Goal: Transaction & Acquisition: Purchase product/service

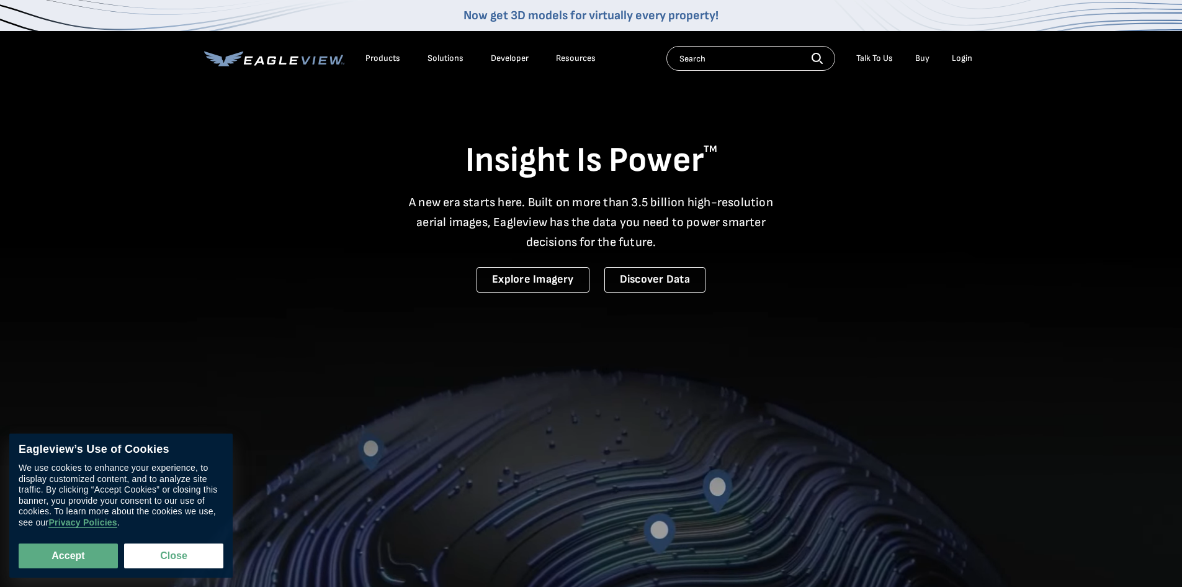
click at [962, 56] on div "Login" at bounding box center [962, 58] width 20 height 11
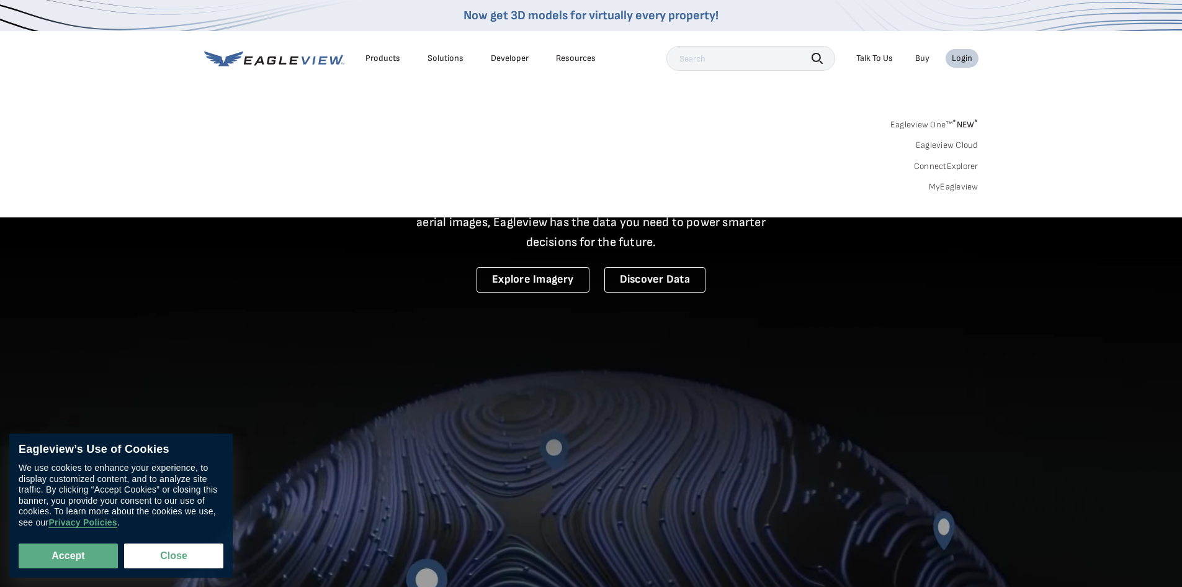
click at [952, 187] on link "MyEagleview" at bounding box center [954, 186] width 50 height 11
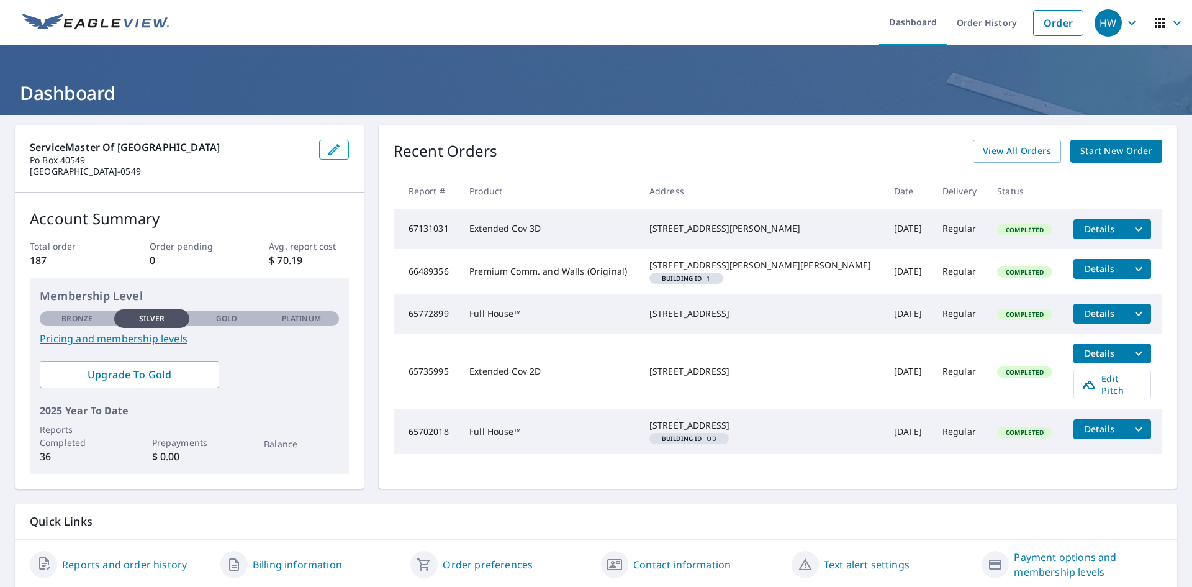
click at [1070, 148] on link "Start New Order" at bounding box center [1116, 151] width 92 height 23
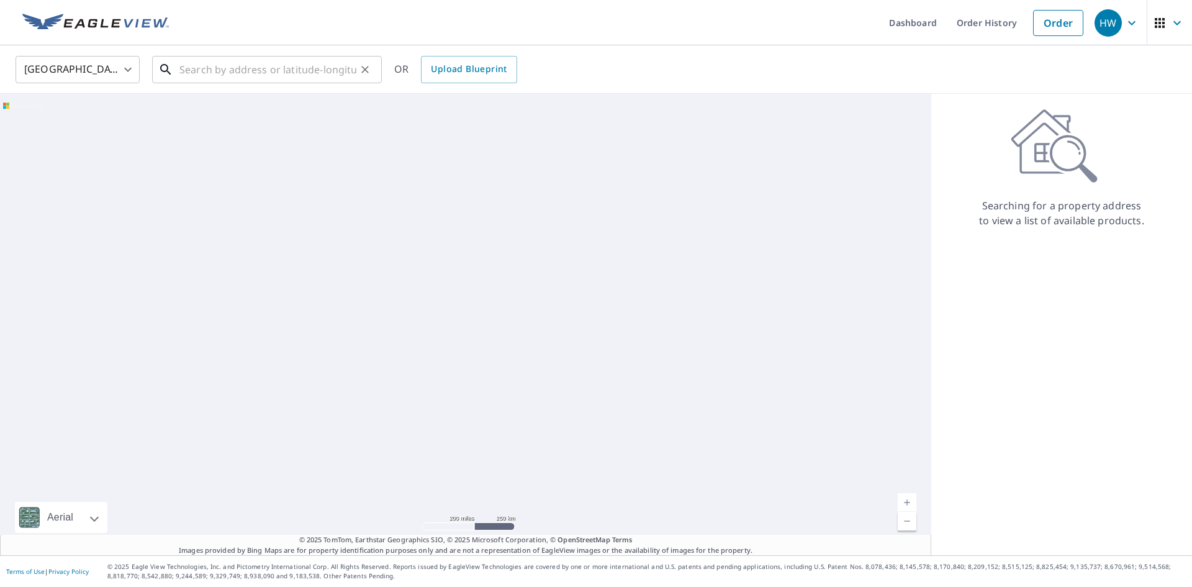
click at [253, 71] on input "text" at bounding box center [267, 69] width 177 height 35
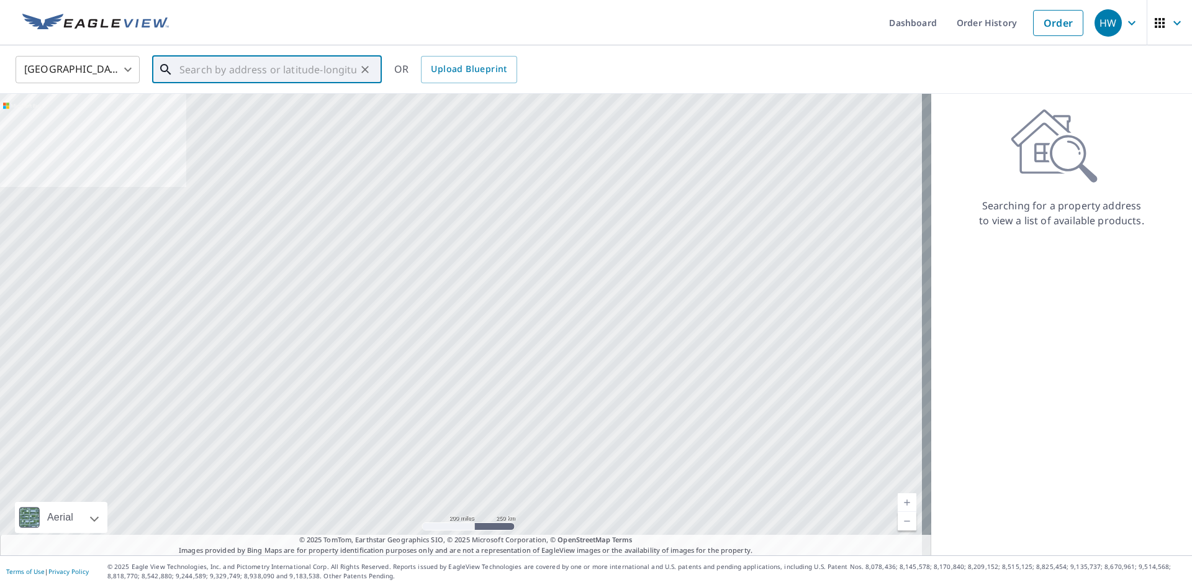
paste input "2927 OXFORD PL"
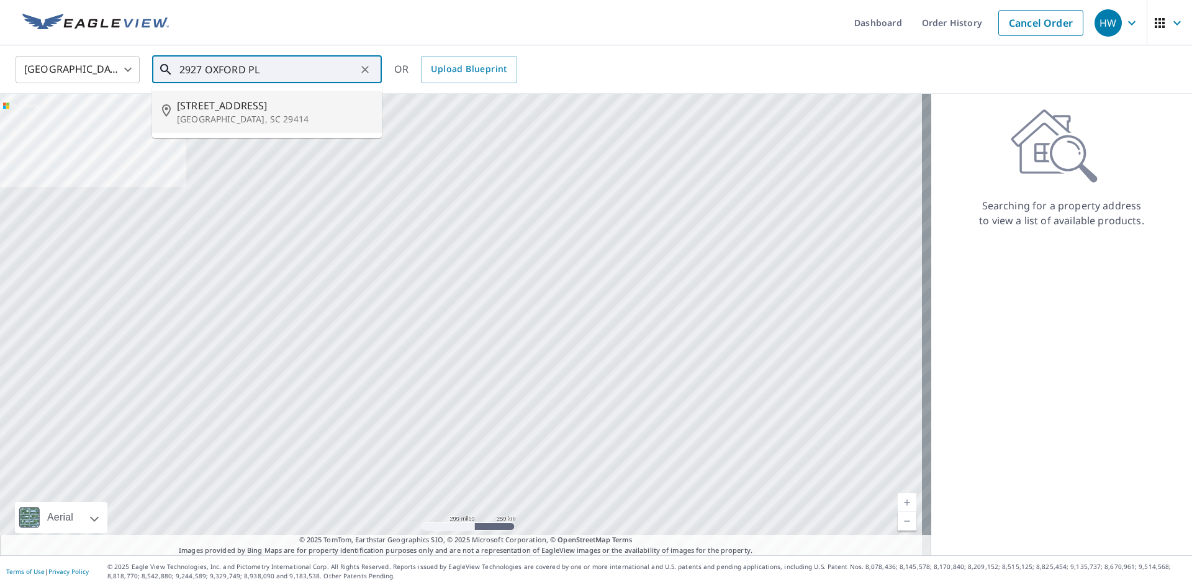
click at [313, 110] on span "[STREET_ADDRESS]" at bounding box center [274, 105] width 195 height 15
type input "[STREET_ADDRESS]"
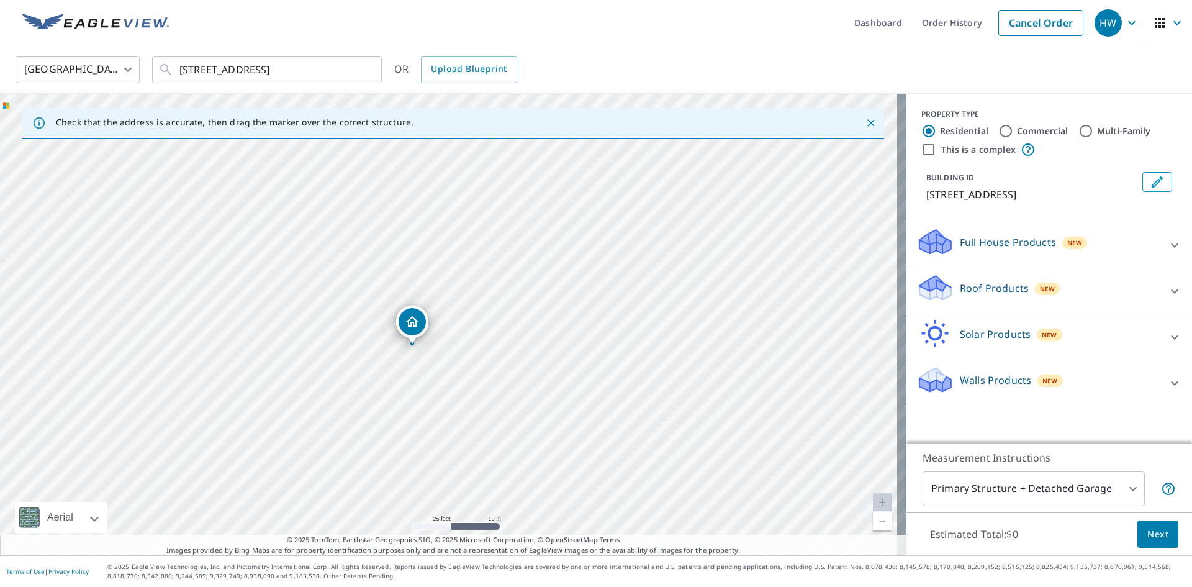
click at [1159, 254] on div at bounding box center [1174, 245] width 30 height 30
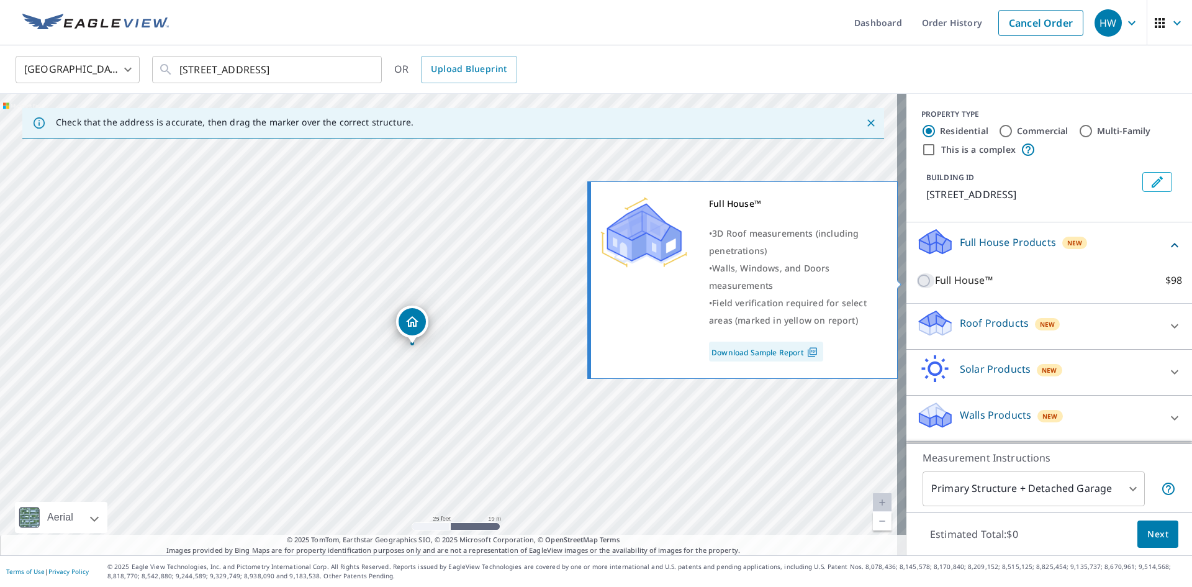
click at [920, 280] on input "Full House™ $98" at bounding box center [925, 280] width 19 height 15
checkbox input "true"
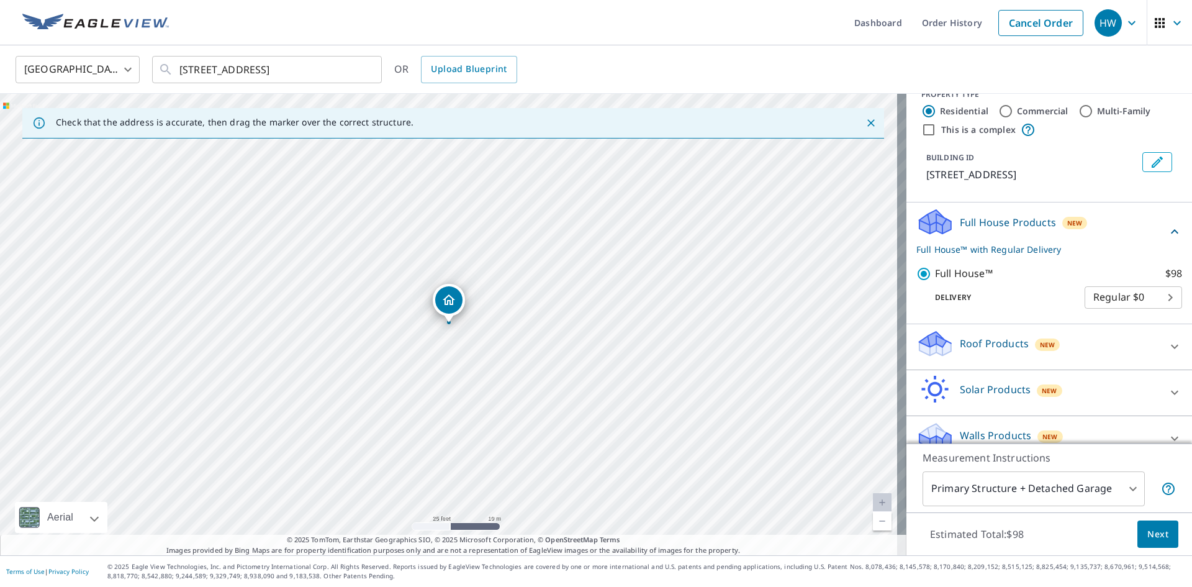
scroll to position [38, 0]
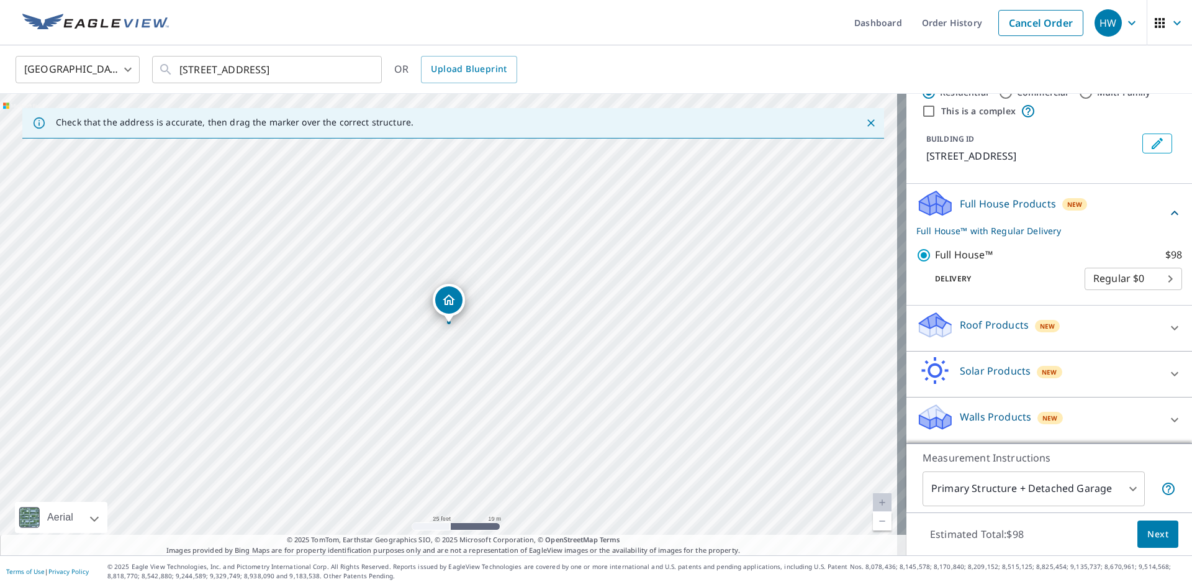
click at [1119, 279] on body "HW HW Dashboard Order History Cancel Order HW [GEOGRAPHIC_DATA] [GEOGRAPHIC_DAT…" at bounding box center [596, 293] width 1192 height 587
click at [1120, 277] on li "Regular $0" at bounding box center [1114, 279] width 97 height 22
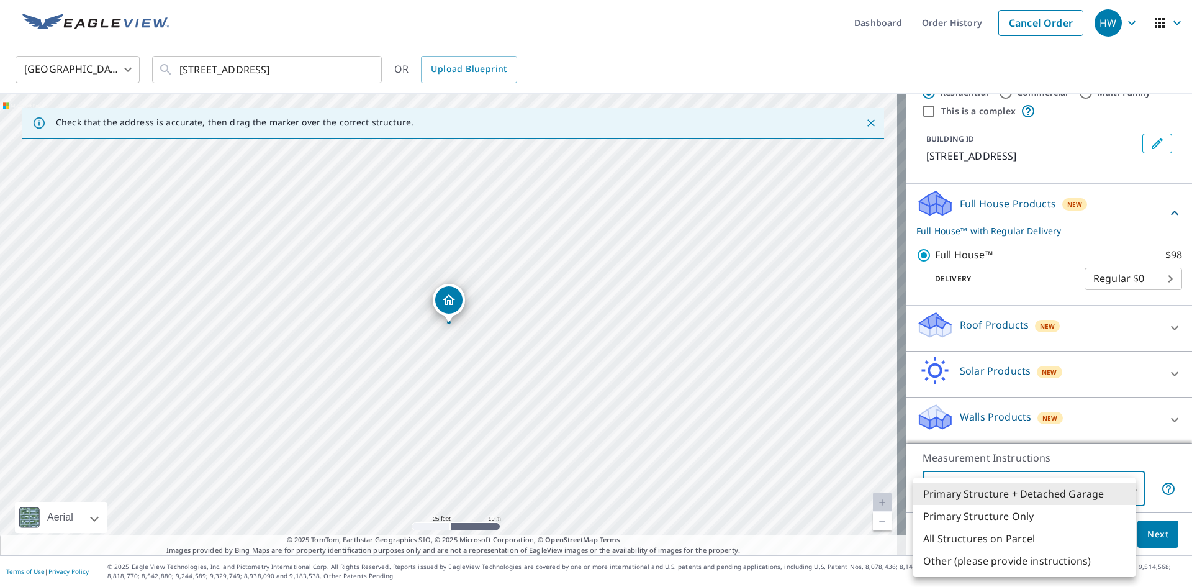
click at [1126, 490] on body "HW HW Dashboard Order History Cancel Order HW [GEOGRAPHIC_DATA] [GEOGRAPHIC_DAT…" at bounding box center [596, 293] width 1192 height 587
click at [1104, 520] on li "Primary Structure Only" at bounding box center [1024, 516] width 222 height 22
click at [1109, 491] on body "HW HW Dashboard Order History Cancel Order HW [GEOGRAPHIC_DATA] [GEOGRAPHIC_DAT…" at bounding box center [596, 293] width 1192 height 587
click at [1086, 497] on li "Primary Structure + Detached Garage" at bounding box center [1024, 493] width 222 height 22
type input "1"
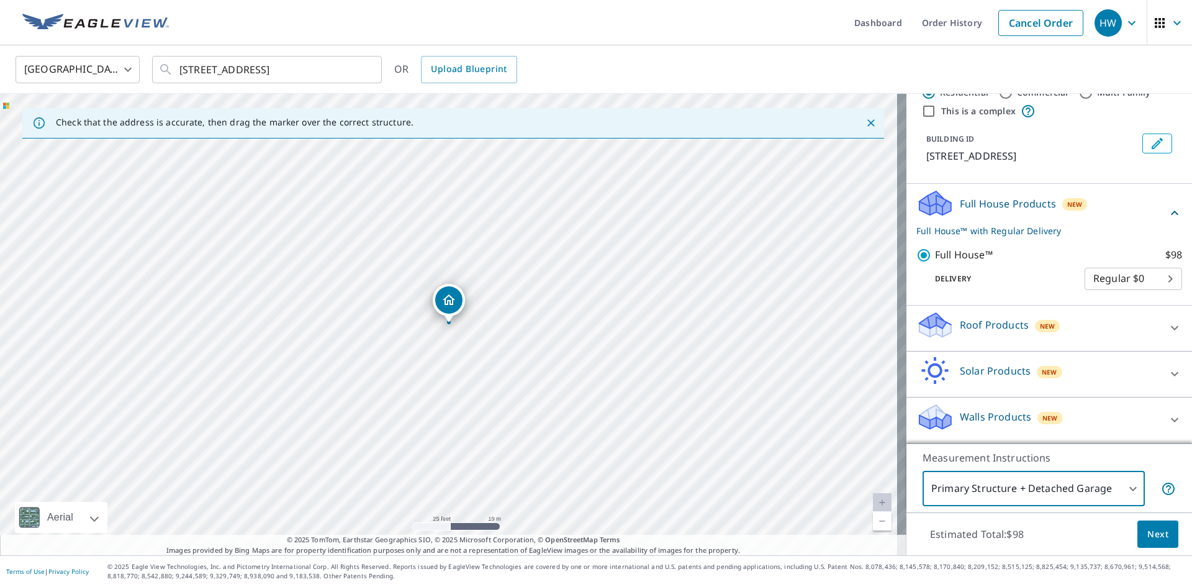
click at [1147, 531] on span "Next" at bounding box center [1157, 534] width 21 height 16
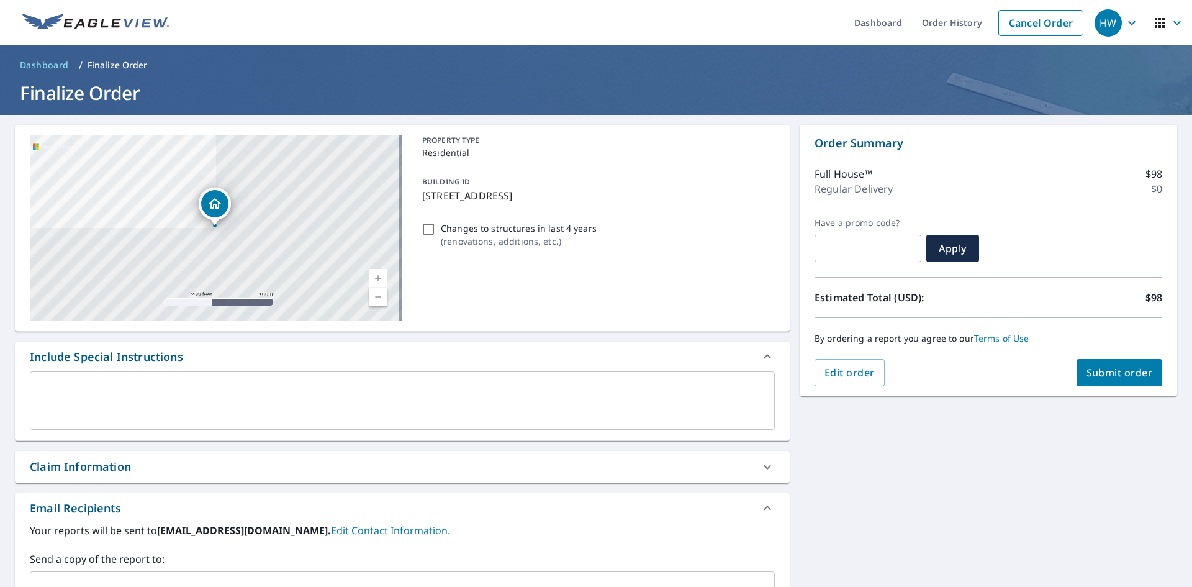
click at [428, 374] on div "x ​" at bounding box center [402, 400] width 745 height 58
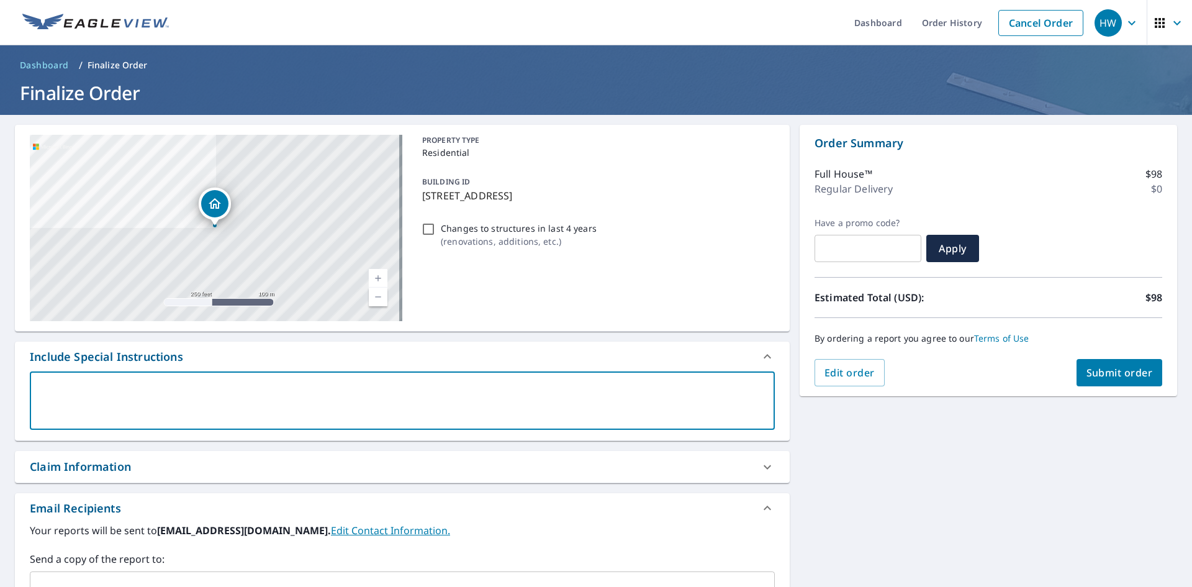
type textarea "M"
type textarea "x"
type textarea "Mi"
type textarea "x"
type textarea "M"
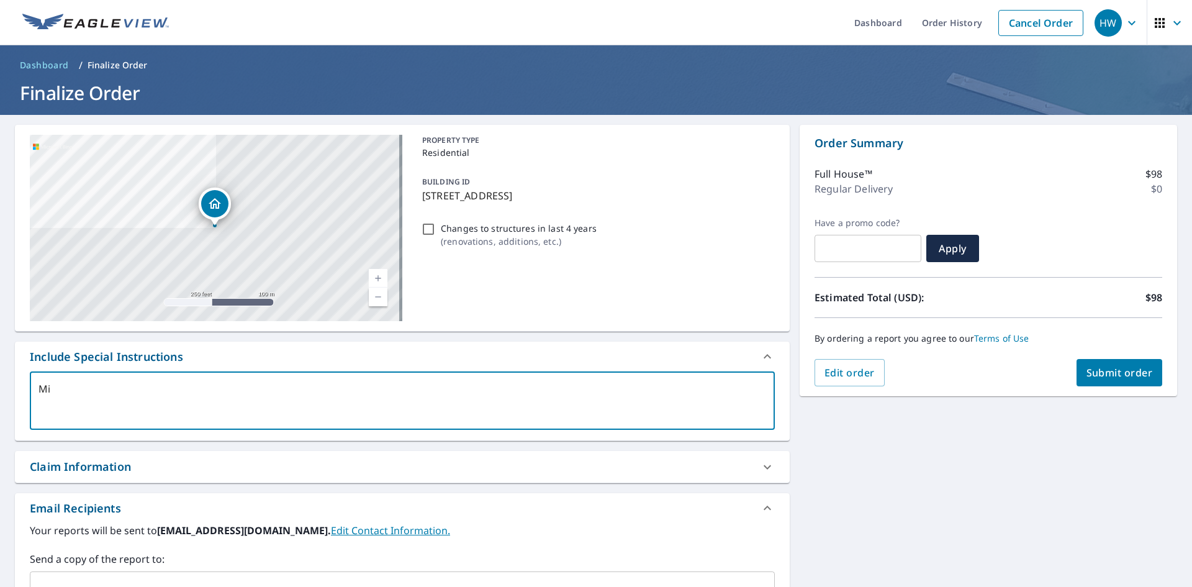
type textarea "x"
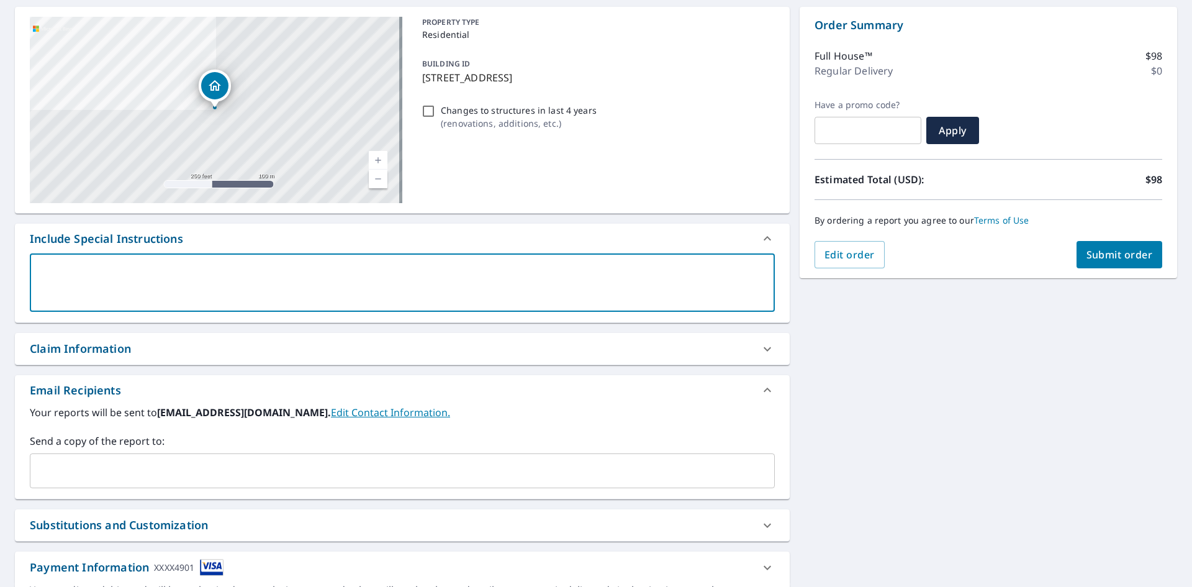
scroll to position [186, 0]
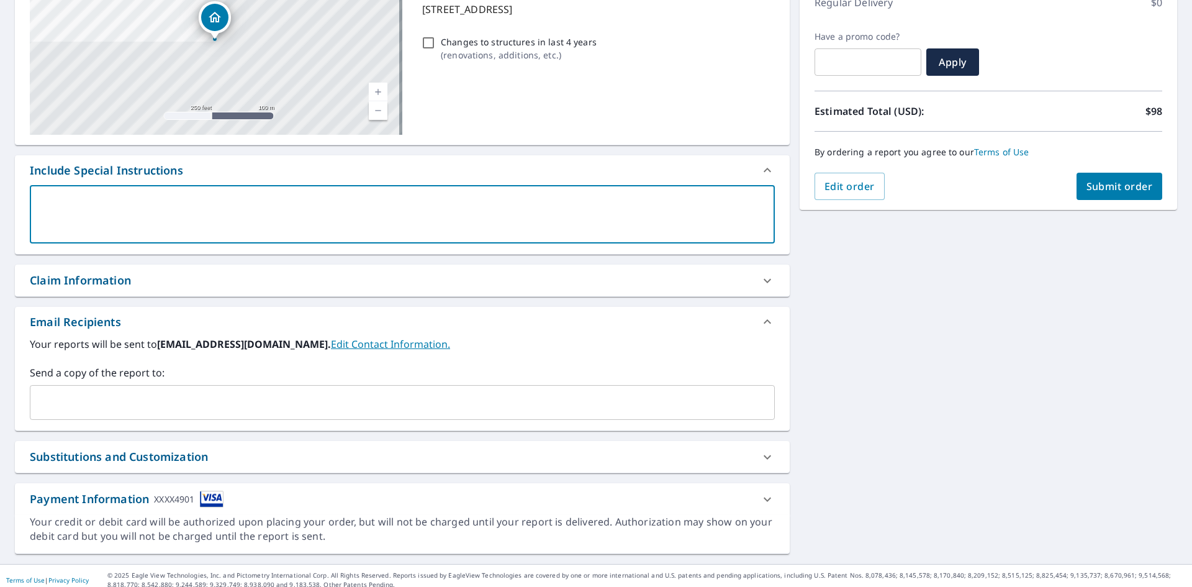
click at [318, 415] on div "​" at bounding box center [402, 402] width 745 height 35
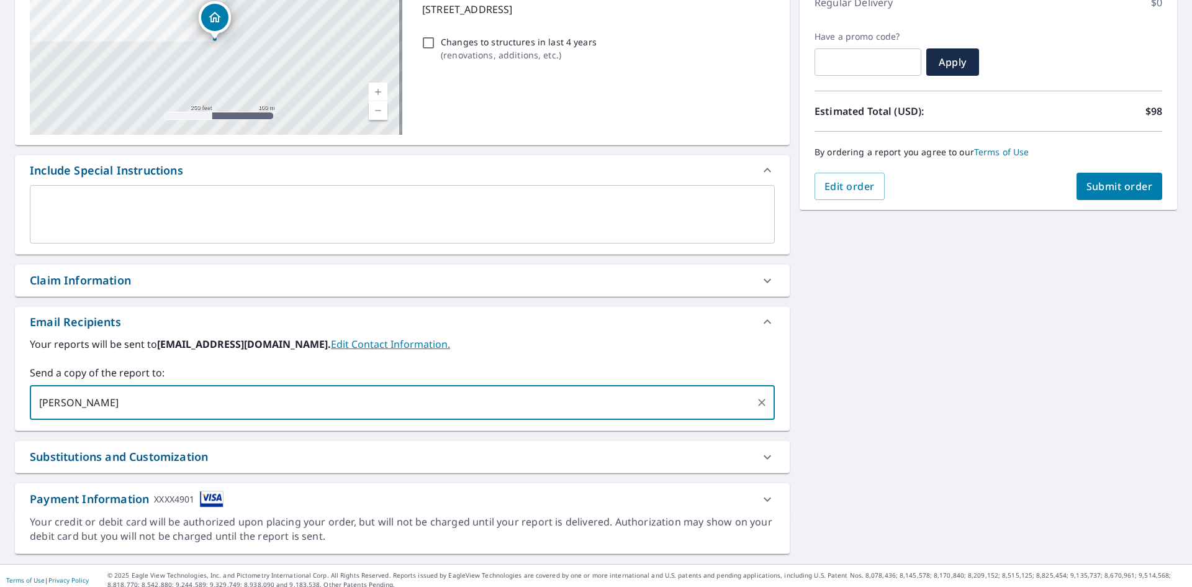
type input "[PERSON_NAME][EMAIL_ADDRESS][DOMAIN_NAME]"
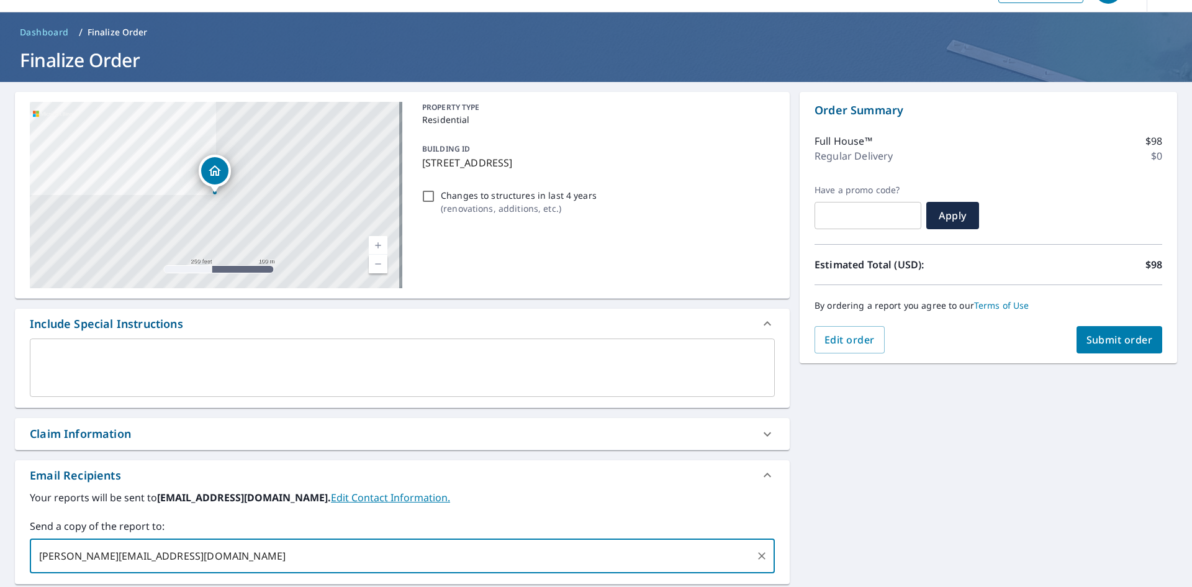
scroll to position [9, 0]
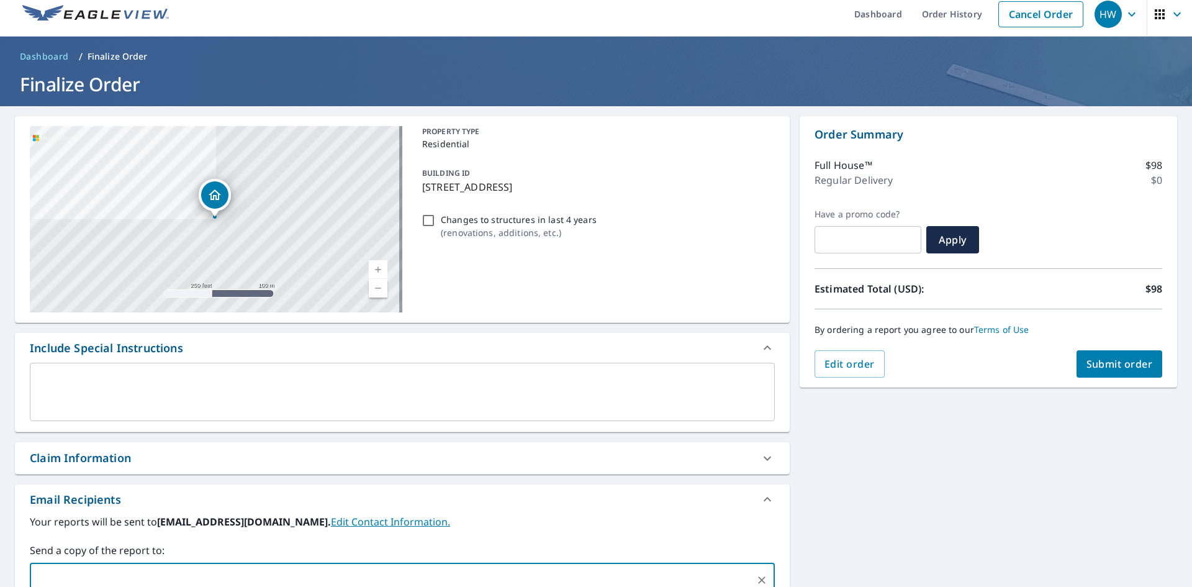
click at [1099, 358] on span "Submit order" at bounding box center [1119, 364] width 66 height 14
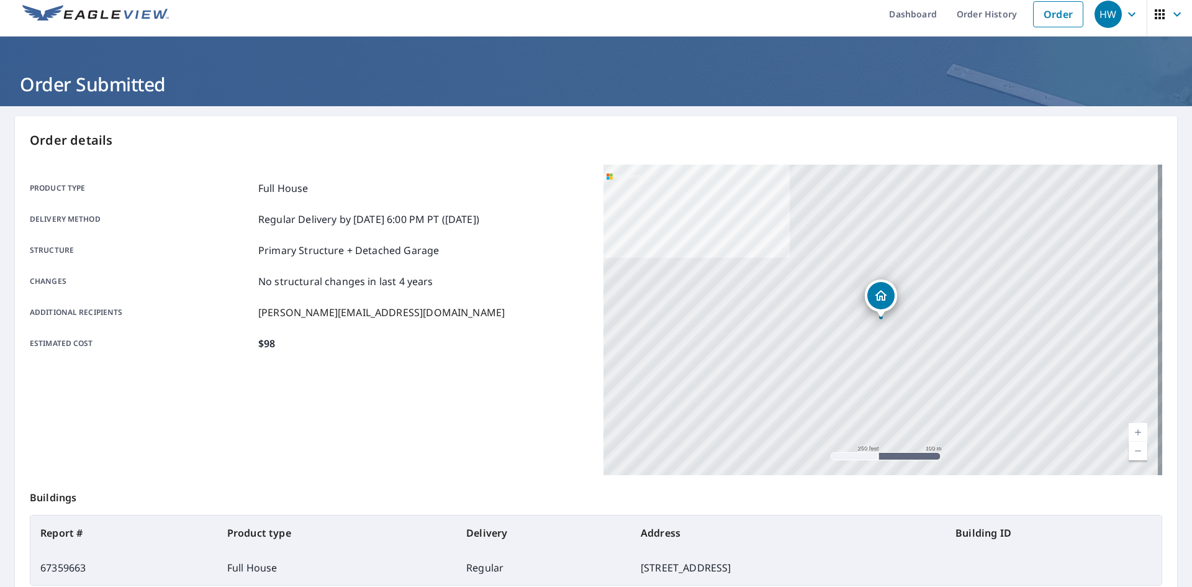
scroll to position [11, 0]
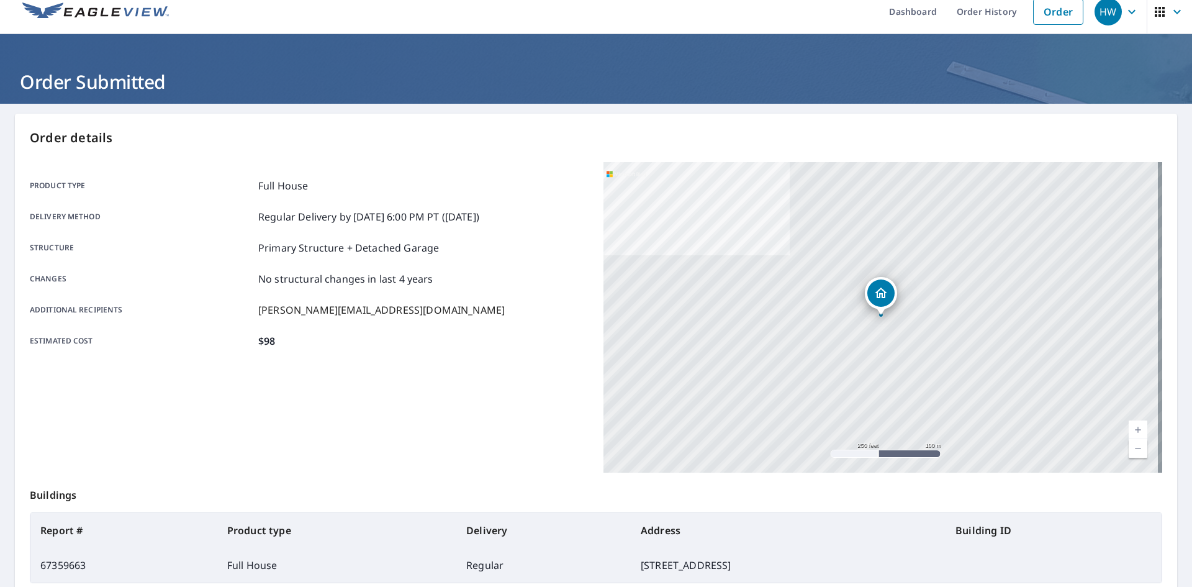
drag, startPoint x: 14, startPoint y: 78, endPoint x: 727, endPoint y: 568, distance: 865.0
click at [727, 568] on div "Dashboard Order History Order HW Order Submitted Order details Product type Ful…" at bounding box center [596, 293] width 1192 height 587
copy div "Order Submitted Order details Product type Full House Delivery method Regular D…"
